Goal: Information Seeking & Learning: Learn about a topic

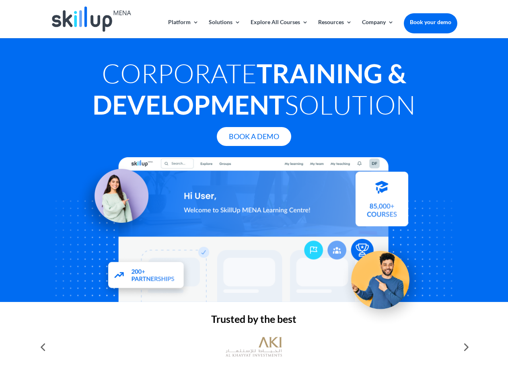
click at [254, 193] on div at bounding box center [254, 229] width 406 height 145
click at [224, 29] on link "Solutions" at bounding box center [225, 28] width 32 height 19
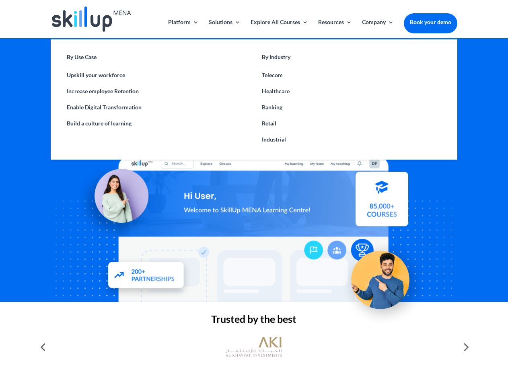
click at [279, 29] on link "Explore All Courses" at bounding box center [278, 28] width 57 height 19
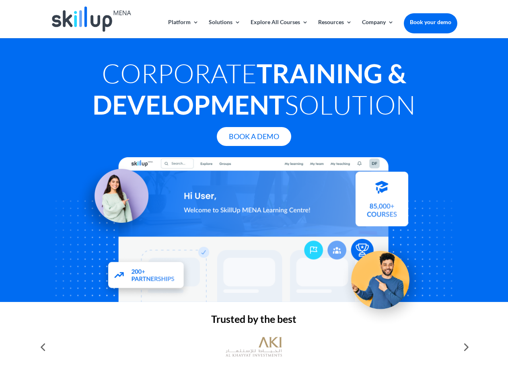
click at [334, 29] on link "Resources" at bounding box center [335, 28] width 34 height 19
click at [377, 29] on link "Company" at bounding box center [378, 28] width 32 height 19
click at [254, 347] on img at bounding box center [254, 347] width 56 height 28
